Goal: Information Seeking & Learning: Learn about a topic

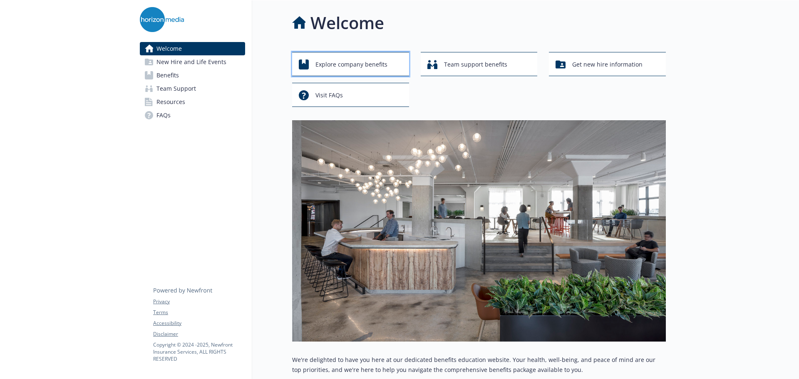
click at [369, 66] on span "Explore company benefits" at bounding box center [352, 65] width 72 height 16
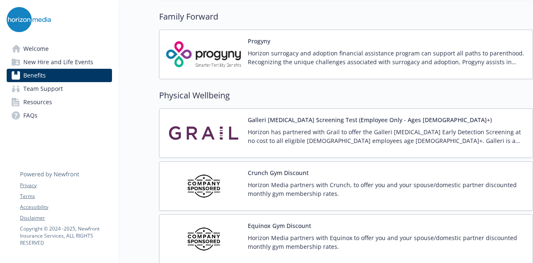
scroll to position [1749, 0]
